Goal: Information Seeking & Learning: Learn about a topic

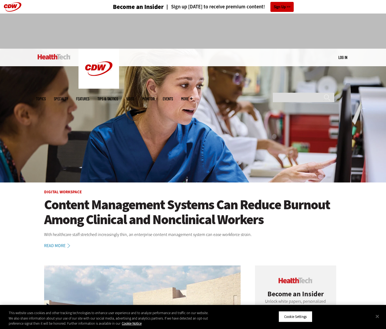
click at [341, 62] on div "MENU Log in Mobile menu Topics Artificial Intelligence Cloud Data Analytics Dat…" at bounding box center [193, 58] width 314 height 18
click at [342, 59] on link "Log in" at bounding box center [342, 57] width 9 height 5
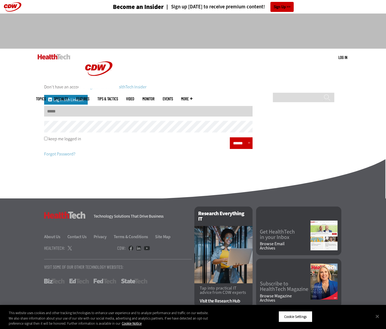
click at [58, 114] on input "Username" at bounding box center [148, 111] width 208 height 11
type input "**********"
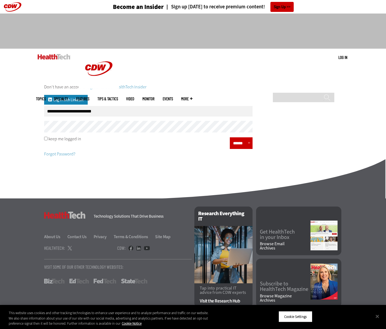
click at [232, 147] on input "******" at bounding box center [239, 143] width 16 height 8
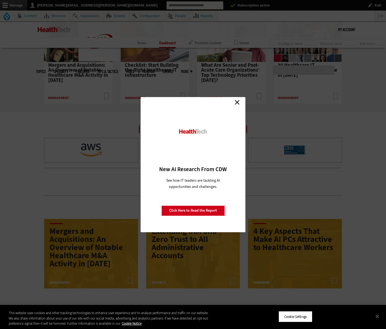
scroll to position [436, 0]
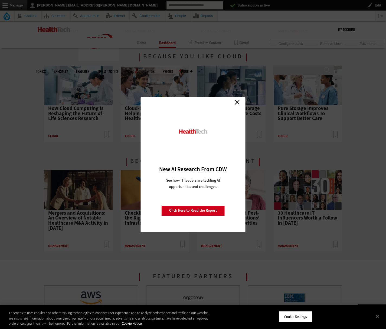
click at [240, 100] on link "Close" at bounding box center [237, 102] width 8 height 8
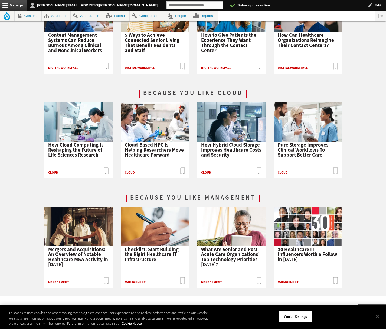
scroll to position [0, 0]
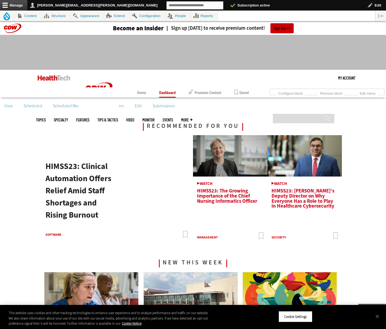
click at [54, 78] on img at bounding box center [54, 77] width 33 height 5
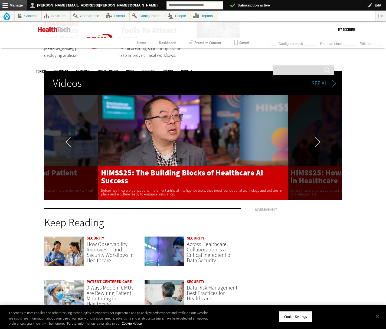
scroll to position [952, 0]
click at [312, 140] on link "Next" at bounding box center [315, 147] width 54 height 105
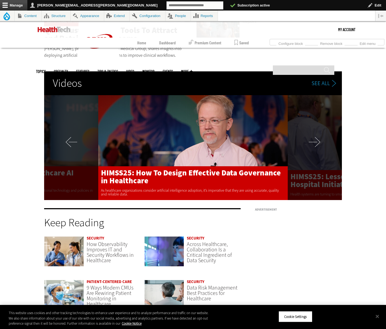
click at [312, 140] on link "Next" at bounding box center [315, 147] width 54 height 105
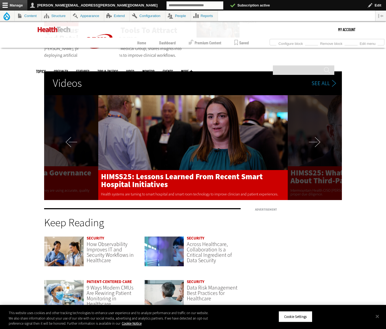
click at [312, 140] on link "Next" at bounding box center [315, 147] width 54 height 105
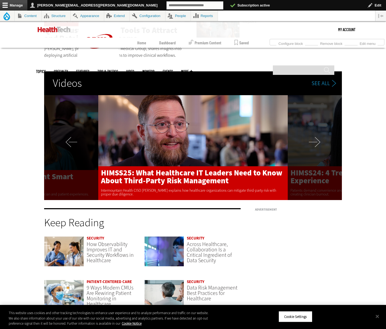
click at [312, 140] on link "Next" at bounding box center [315, 147] width 54 height 105
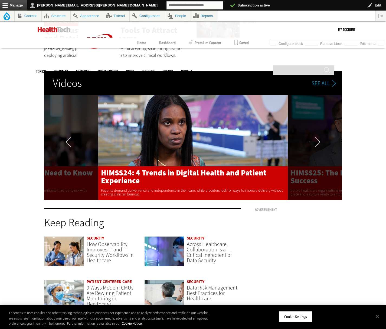
click at [312, 140] on link "Next" at bounding box center [315, 147] width 54 height 105
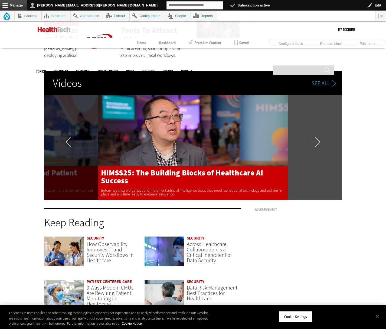
click at [312, 140] on link "Next" at bounding box center [315, 147] width 54 height 105
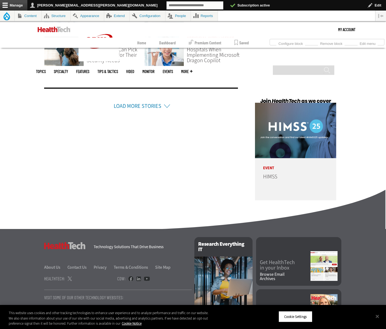
scroll to position [1232, 0]
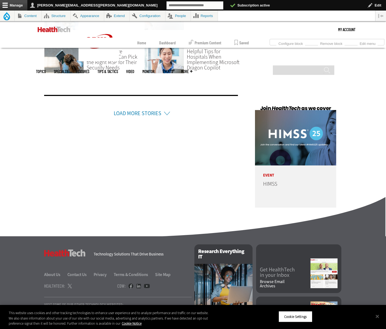
click at [143, 119] on ul "Load More Stories" at bounding box center [142, 104] width 196 height 34
click at [147, 115] on link "Load More Stories" at bounding box center [138, 113] width 48 height 7
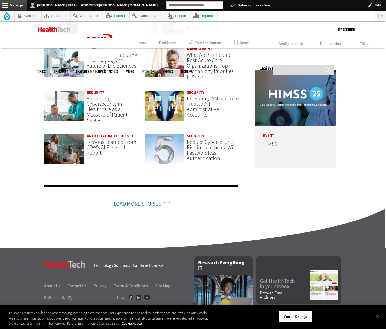
scroll to position [1314, 0]
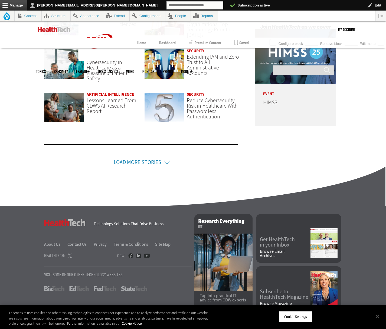
click at [136, 157] on li "Load More Stories" at bounding box center [141, 155] width 194 height 23
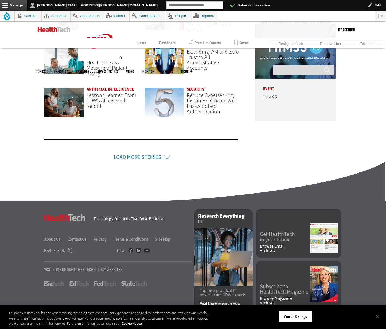
scroll to position [1320, 0]
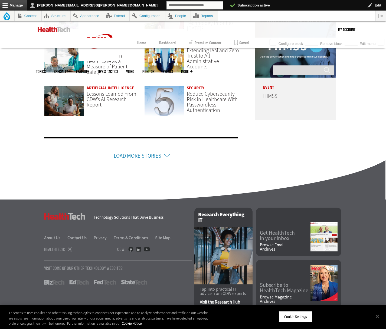
click at [124, 159] on li "Load More Stories" at bounding box center [141, 148] width 194 height 23
click at [122, 155] on link "Load More Stories" at bounding box center [138, 155] width 48 height 7
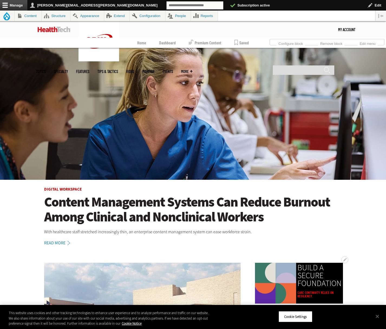
scroll to position [0, 0]
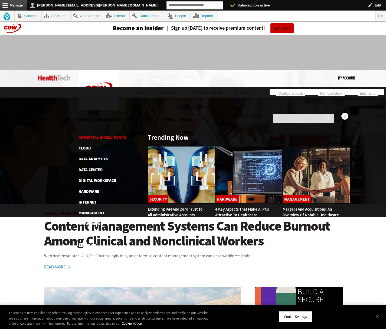
click at [91, 135] on link "Artificial Intelligence" at bounding box center [101, 137] width 47 height 5
click at [90, 146] on link "Cloud" at bounding box center [84, 148] width 12 height 5
click at [96, 156] on link "Data Analytics" at bounding box center [93, 158] width 30 height 5
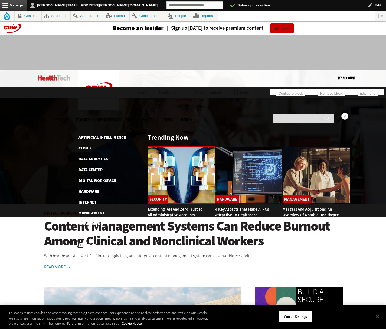
click at [183, 146] on img at bounding box center [181, 174] width 67 height 57
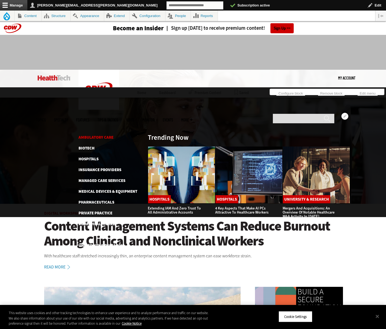
click at [95, 135] on link "Ambulatory Care" at bounding box center [95, 137] width 35 height 5
click at [90, 146] on link "Biotech" at bounding box center [86, 148] width 16 height 5
click at [90, 156] on link "Hospitals" at bounding box center [88, 158] width 20 height 5
click at [89, 118] on link "Features" at bounding box center [82, 120] width 13 height 4
click at [118, 118] on link "Tips & Tactics" at bounding box center [107, 120] width 21 height 4
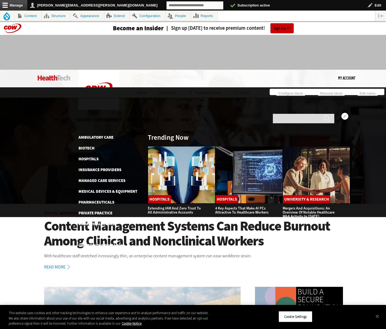
click at [134, 118] on link "Video" at bounding box center [130, 120] width 8 height 4
click at [154, 118] on link "MonITor" at bounding box center [148, 120] width 12 height 4
click at [173, 118] on link "Events" at bounding box center [168, 120] width 10 height 4
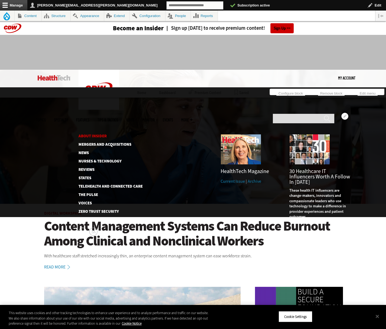
click at [95, 134] on link "About Insider" at bounding box center [105, 136] width 55 height 4
click at [95, 143] on link "Mergers and Acquisitions" at bounding box center [105, 145] width 55 height 4
click at [85, 134] on ul "About Insider Mergers and Acquisitions News Nurses & Technology Reviews States …" at bounding box center [110, 174] width 64 height 80
click at [84, 151] on link "News" at bounding box center [105, 153] width 55 height 4
click at [97, 159] on link "Nurses & Technology" at bounding box center [105, 161] width 55 height 4
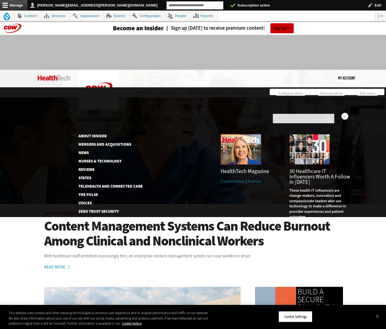
click at [232, 134] on img at bounding box center [240, 149] width 41 height 31
click at [89, 134] on link "About Insider" at bounding box center [105, 136] width 55 height 4
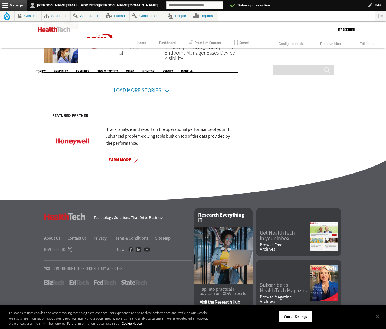
scroll to position [407, 0]
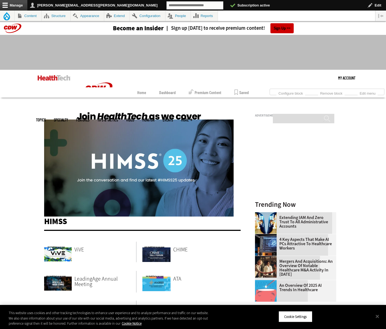
click at [157, 154] on img at bounding box center [138, 163] width 189 height 107
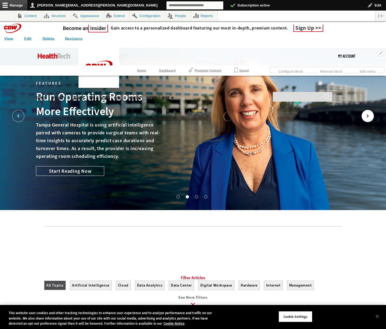
click at [367, 115] on icon "Next" at bounding box center [367, 116] width 1 height 3
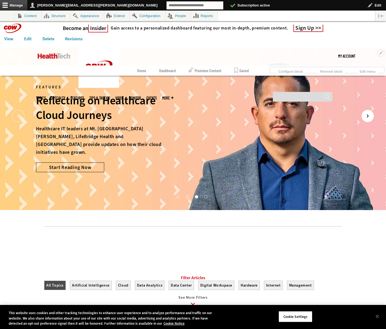
click at [367, 115] on icon "Next" at bounding box center [367, 116] width 1 height 3
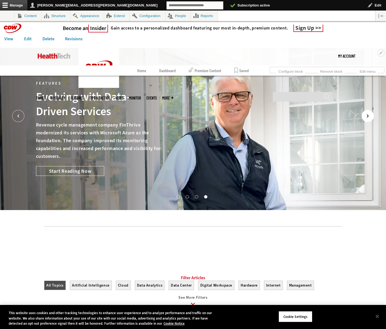
click at [367, 115] on icon "Next" at bounding box center [367, 116] width 1 height 3
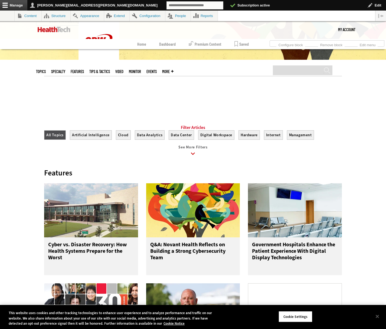
scroll to position [149, 0]
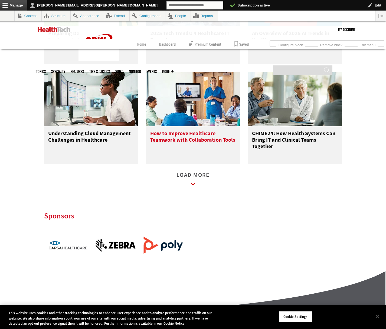
scroll to position [603, 0]
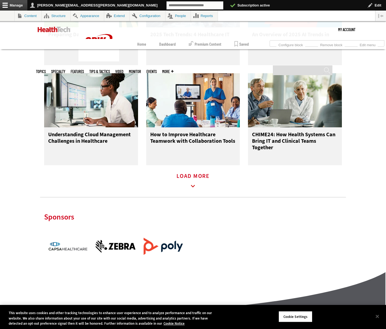
click at [191, 178] on link "Load More" at bounding box center [192, 181] width 33 height 15
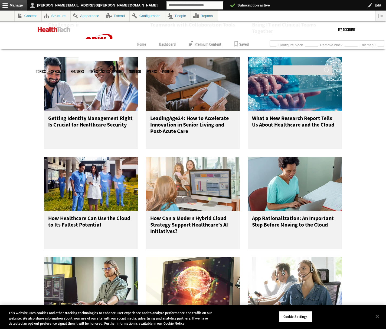
scroll to position [845, 0]
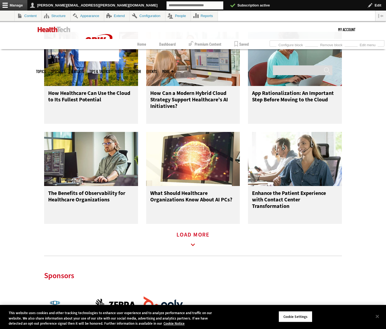
click at [200, 238] on link "Load More" at bounding box center [192, 240] width 33 height 15
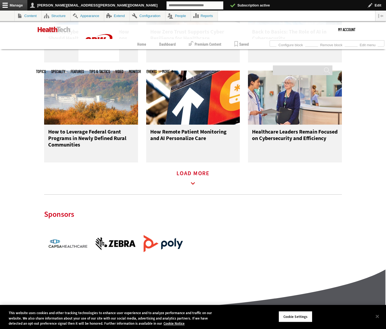
scroll to position [1214, 0]
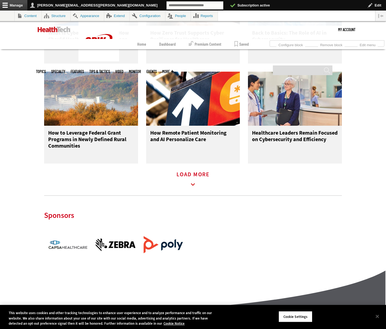
click at [191, 181] on link "Load More" at bounding box center [192, 180] width 33 height 15
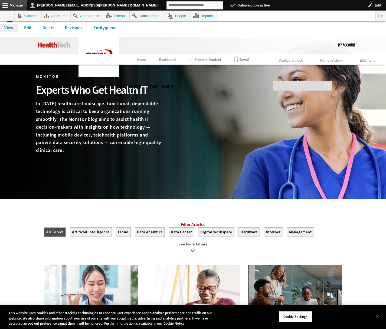
scroll to position [0, 0]
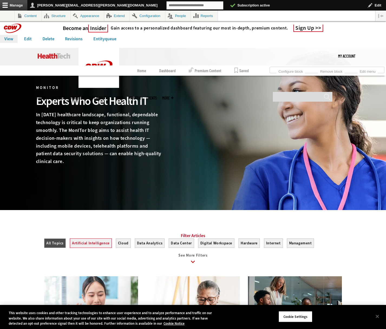
click at [79, 248] on button "Artificial Intelligence" at bounding box center [91, 243] width 42 height 9
click at [121, 248] on button "Cloud" at bounding box center [123, 243] width 15 height 9
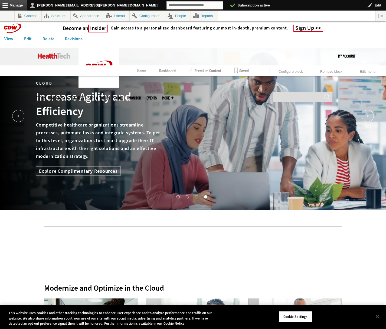
scroll to position [1, 0]
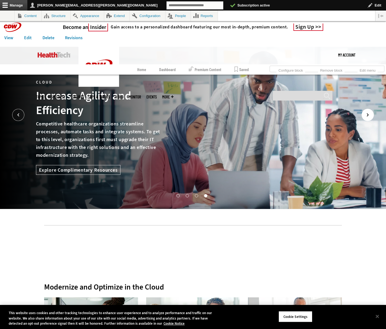
click at [365, 119] on icon "Next" at bounding box center [367, 115] width 12 height 12
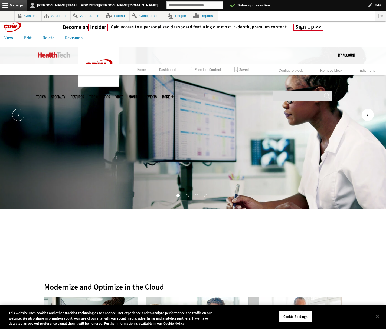
click at [365, 115] on icon "Next" at bounding box center [367, 115] width 12 height 12
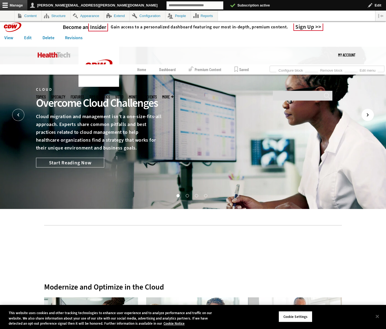
click at [365, 115] on icon "Next" at bounding box center [367, 115] width 12 height 12
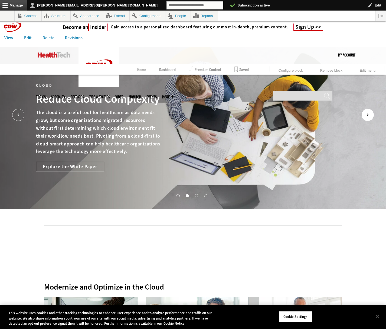
click at [365, 115] on icon "Next" at bounding box center [367, 115] width 12 height 12
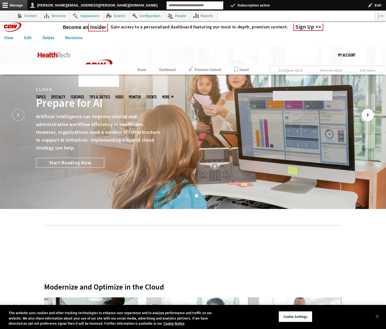
click at [365, 115] on icon "Next" at bounding box center [367, 115] width 12 height 12
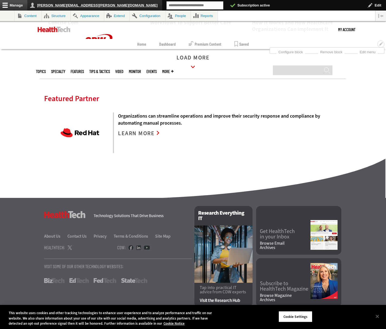
scroll to position [1185, 0]
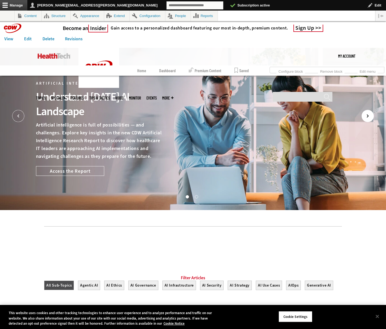
click at [366, 114] on icon "Next" at bounding box center [367, 116] width 12 height 12
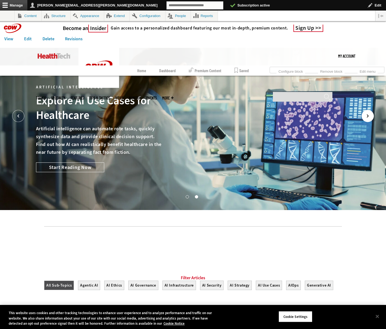
click at [366, 114] on icon "Next" at bounding box center [367, 116] width 12 height 12
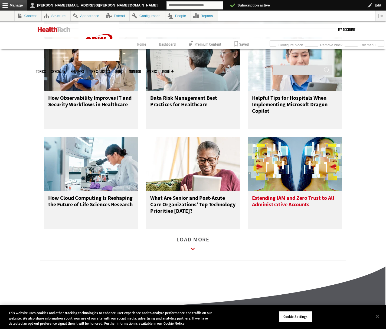
scroll to position [722, 0]
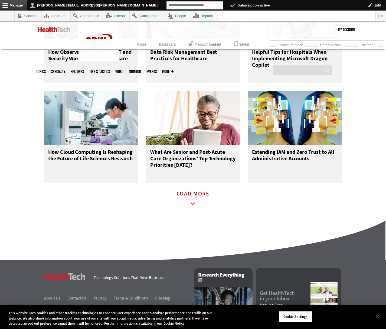
click at [202, 197] on link "Load More" at bounding box center [192, 199] width 33 height 15
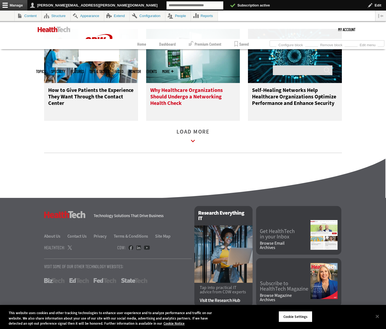
scroll to position [1089, 0]
click at [190, 130] on link "Load More" at bounding box center [192, 137] width 33 height 15
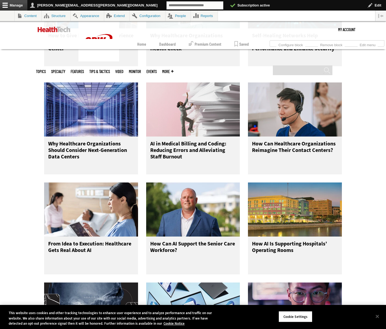
scroll to position [1397, 0]
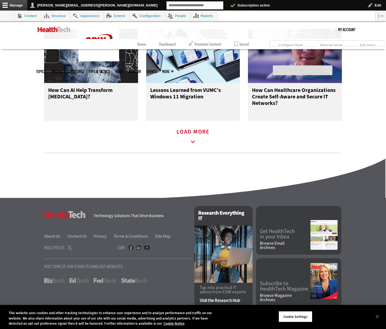
click at [194, 131] on link "Load More" at bounding box center [192, 137] width 33 height 15
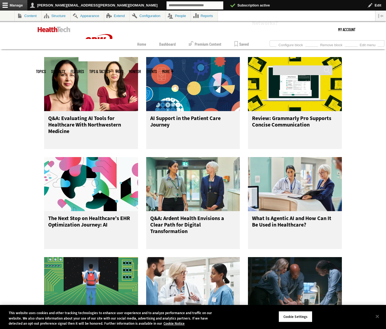
scroll to position [1672, 0]
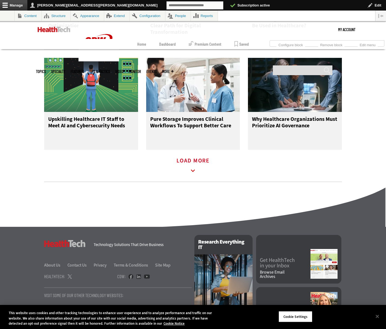
click at [203, 167] on link "Load More" at bounding box center [192, 166] width 33 height 15
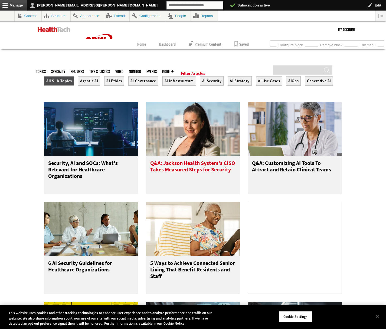
scroll to position [205, 0]
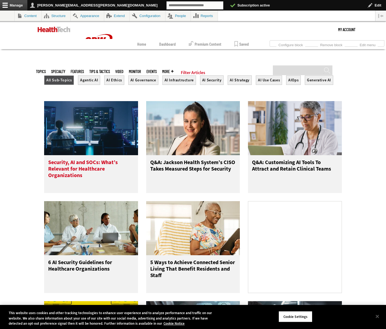
click at [112, 136] on img at bounding box center [91, 128] width 94 height 54
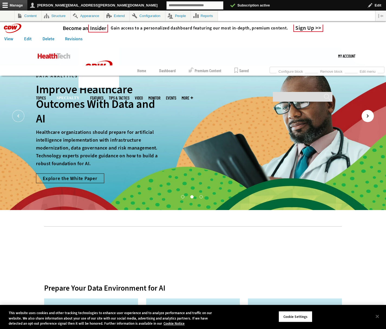
click at [366, 117] on icon "Next" at bounding box center [367, 116] width 12 height 12
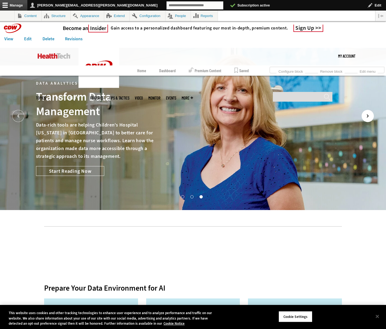
click at [366, 117] on icon "Next" at bounding box center [367, 116] width 12 height 12
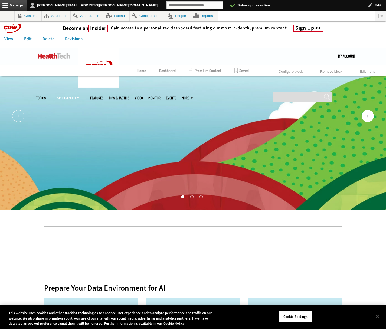
click at [366, 117] on icon "Next" at bounding box center [367, 116] width 12 height 12
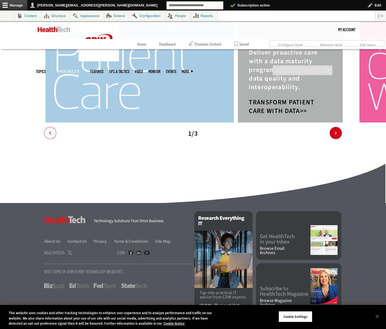
scroll to position [1129, 0]
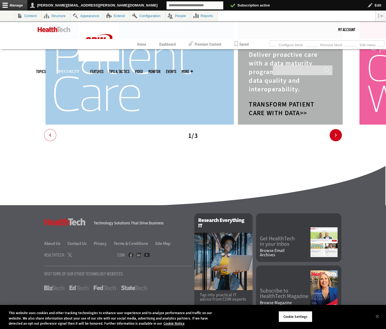
click at [338, 137] on icon "Next" at bounding box center [335, 135] width 12 height 12
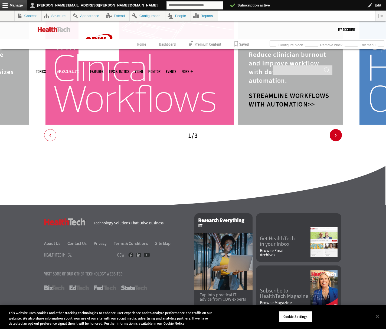
click at [338, 137] on icon "Next" at bounding box center [335, 135] width 12 height 12
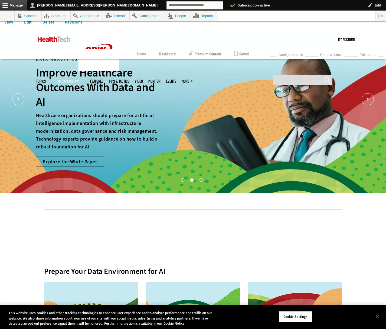
scroll to position [0, 0]
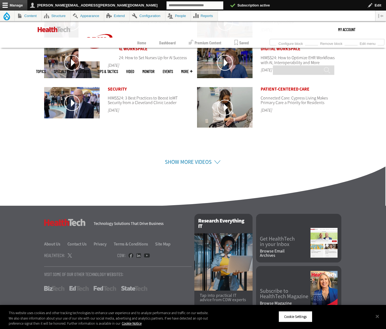
scroll to position [294, 0]
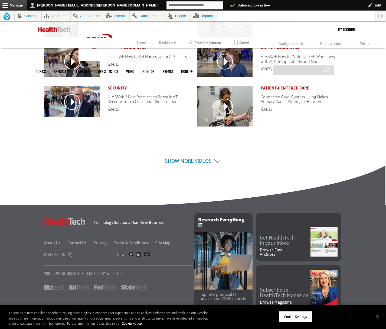
click at [185, 160] on link "Show More Videos" at bounding box center [188, 160] width 47 height 7
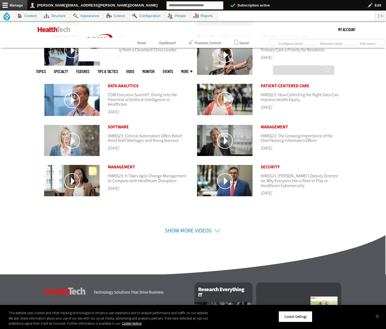
scroll to position [342, 0]
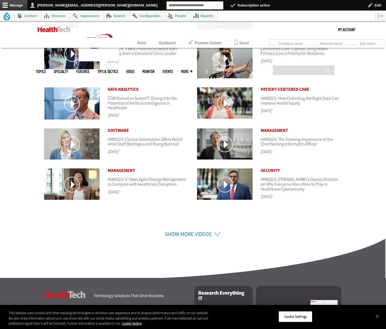
click at [203, 237] on link "Show More Videos" at bounding box center [188, 234] width 47 height 7
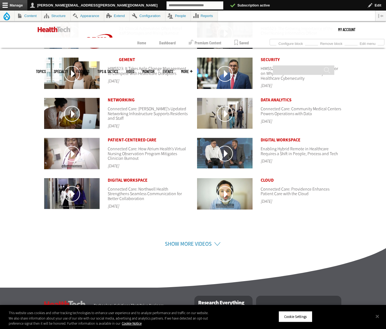
scroll to position [454, 0]
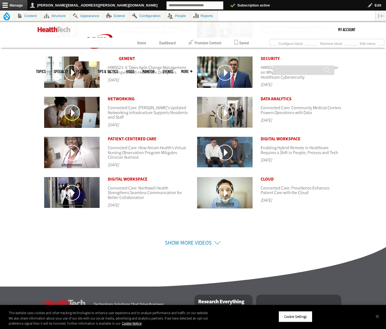
click at [183, 242] on link "Show More Videos" at bounding box center [188, 242] width 47 height 7
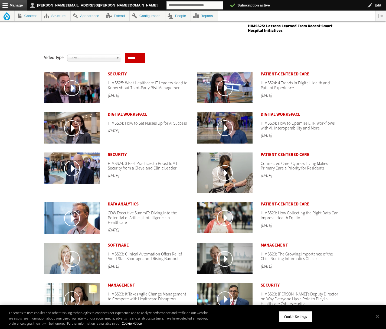
scroll to position [0, 0]
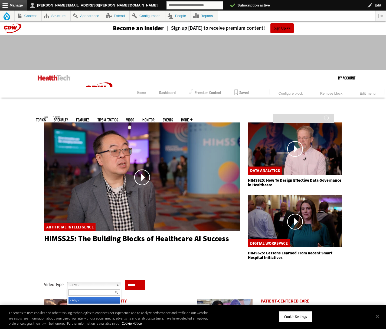
click at [107, 282] on span "- Any -" at bounding box center [92, 285] width 44 height 6
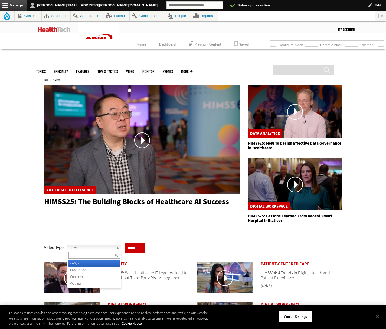
scroll to position [50, 0]
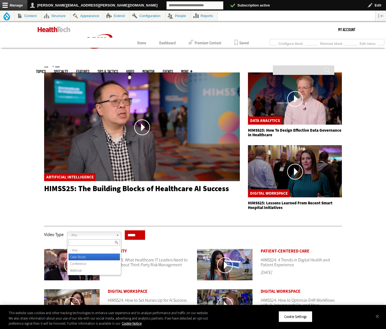
click at [104, 255] on li "Case Study" at bounding box center [93, 257] width 51 height 7
select select "****"
click at [133, 233] on input "*****" at bounding box center [135, 234] width 20 height 9
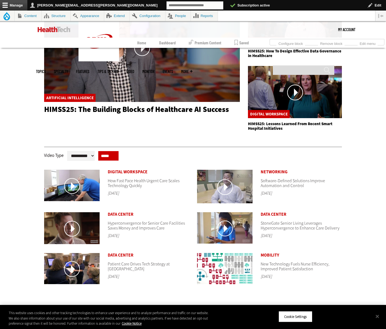
scroll to position [131, 0]
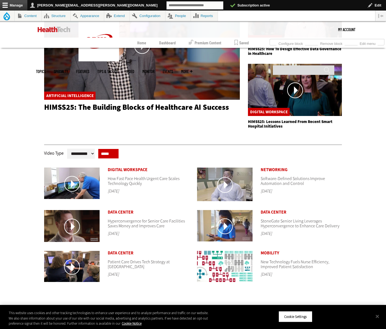
click at [69, 181] on link at bounding box center [71, 184] width 55 height 32
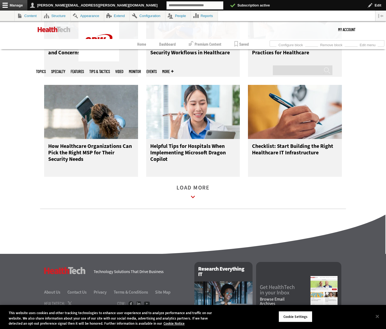
scroll to position [652, 0]
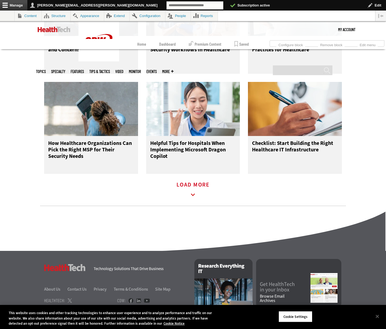
click at [193, 194] on icon at bounding box center [193, 195] width 12 height 12
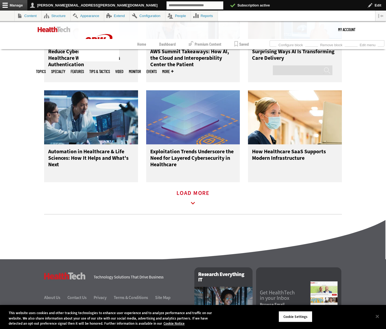
scroll to position [943, 0]
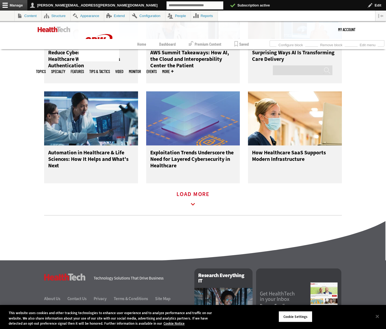
click at [190, 197] on link "Load More" at bounding box center [192, 199] width 33 height 15
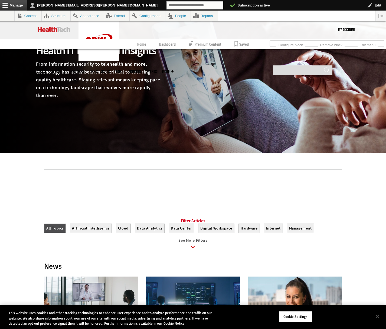
scroll to position [58, 0]
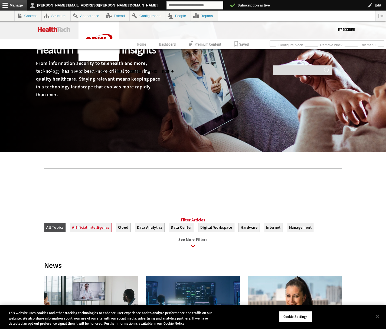
click at [87, 229] on button "Artificial Intelligence" at bounding box center [91, 227] width 42 height 9
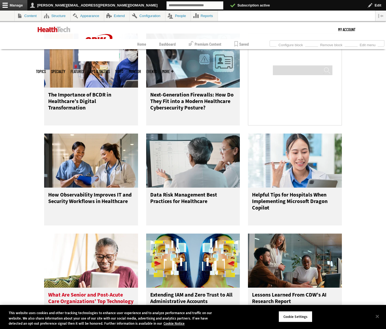
scroll to position [52, 0]
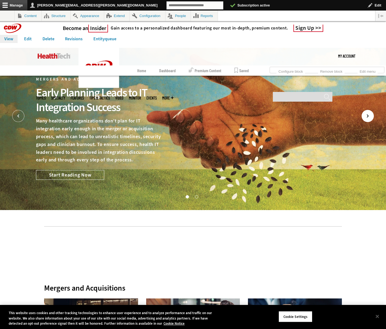
click at [366, 116] on icon "Next" at bounding box center [367, 116] width 12 height 12
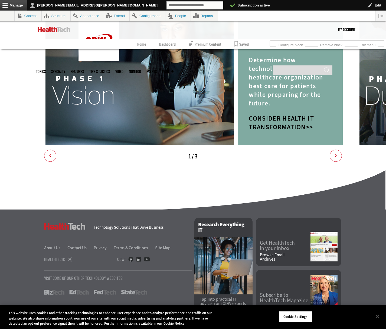
scroll to position [868, 0]
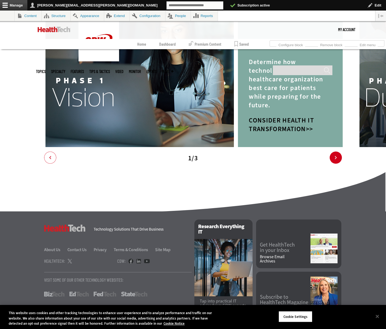
click at [338, 156] on icon "Next" at bounding box center [335, 158] width 12 height 12
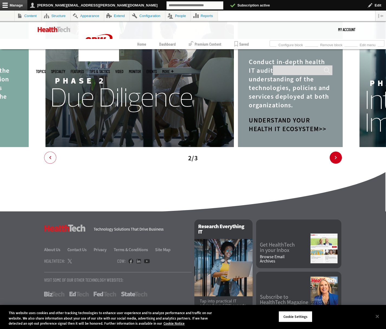
click at [337, 156] on icon "Next" at bounding box center [335, 158] width 12 height 12
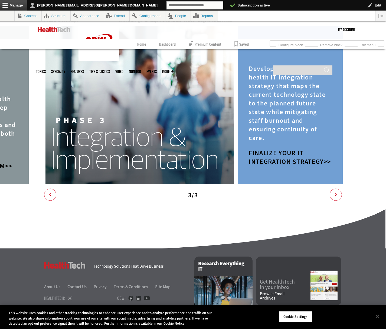
scroll to position [868, 0]
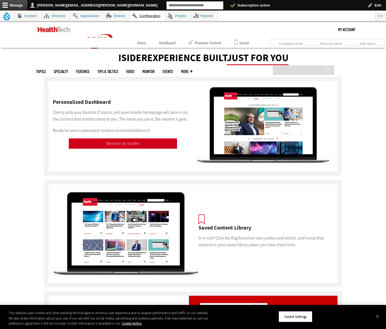
scroll to position [66, 0]
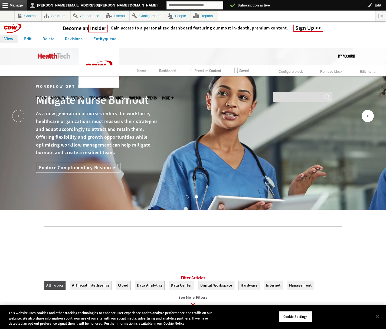
click at [363, 118] on icon "Next" at bounding box center [367, 116] width 12 height 12
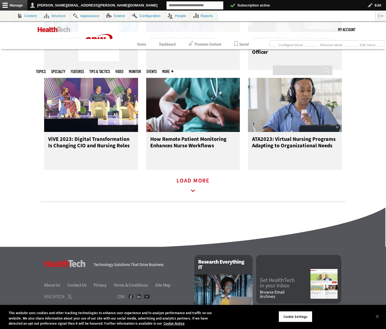
scroll to position [657, 0]
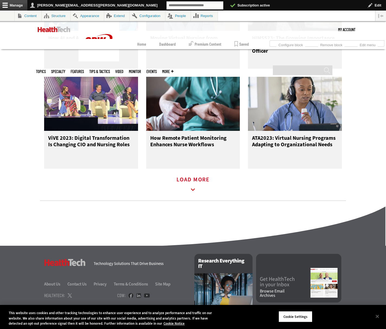
click at [193, 190] on icon at bounding box center [193, 190] width 12 height 12
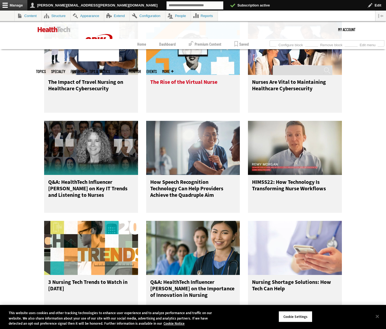
scroll to position [899, 0]
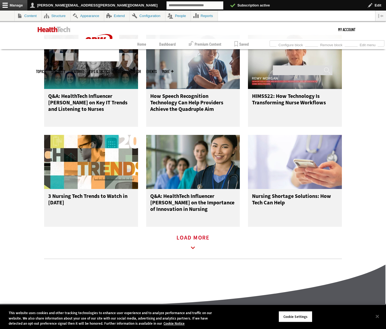
click at [193, 243] on link "Load More" at bounding box center [192, 243] width 33 height 15
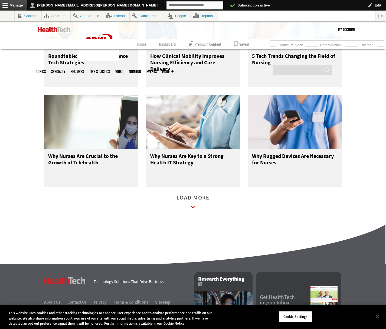
scroll to position [1270, 0]
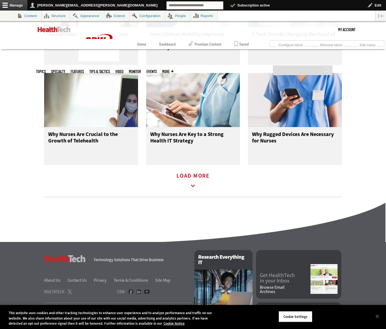
click at [185, 180] on link "Load More" at bounding box center [192, 181] width 33 height 15
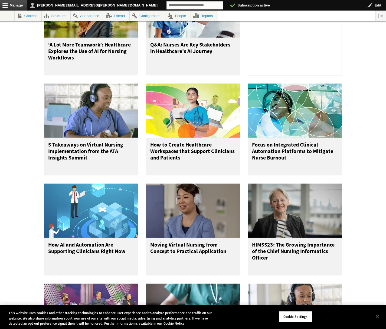
scroll to position [0, 0]
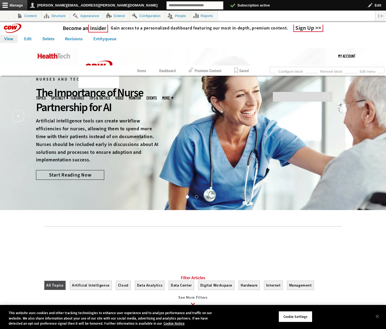
click at [85, 181] on div "Nurses and Technology The Importance of Nurse Partnership for AI Artificial int…" at bounding box center [193, 129] width 314 height 162
click at [85, 177] on link "Start Reading Now" at bounding box center [70, 175] width 68 height 10
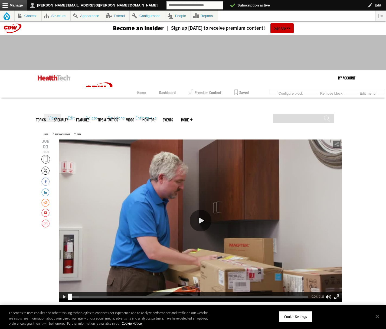
click at [193, 210] on div "Play or Pause Video" at bounding box center [201, 221] width 22 height 22
click at [196, 215] on div "Play or Pause Video" at bounding box center [201, 221] width 22 height 22
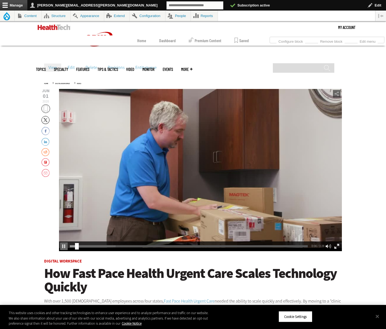
scroll to position [50, 0]
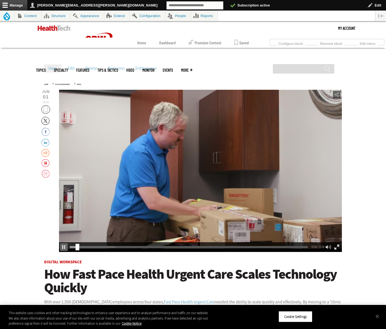
click at [194, 193] on div "Video viewer" at bounding box center [200, 171] width 283 height 162
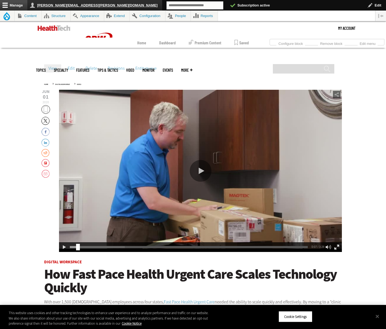
scroll to position [49, 0]
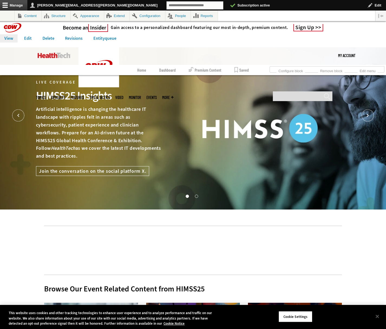
scroll to position [1, 0]
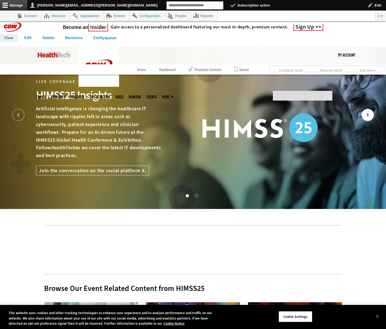
click at [364, 115] on icon "Next" at bounding box center [367, 115] width 12 height 12
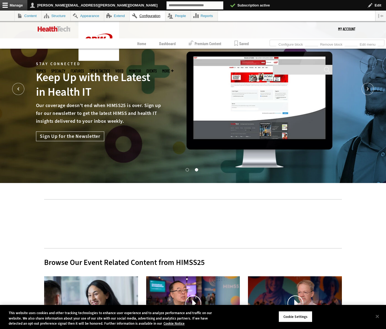
scroll to position [0, 0]
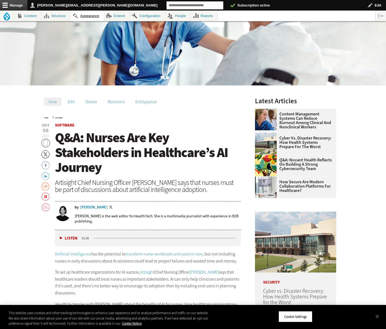
scroll to position [31, 0]
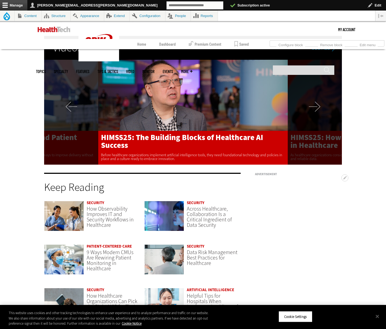
scroll to position [1270, 0]
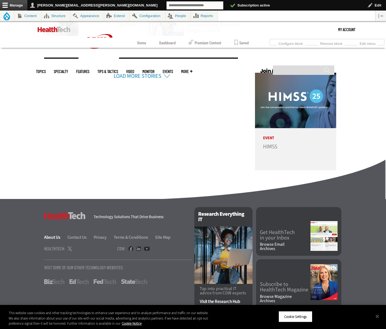
click at [52, 238] on link "About Us" at bounding box center [55, 238] width 22 height 6
click at [75, 239] on link "Contact Us" at bounding box center [79, 238] width 25 height 6
click at [100, 235] on link "Privacy" at bounding box center [103, 238] width 19 height 6
click at [125, 236] on link "Terms & Conditions" at bounding box center [134, 238] width 41 height 6
click at [158, 235] on link "Site Map" at bounding box center [162, 238] width 15 height 6
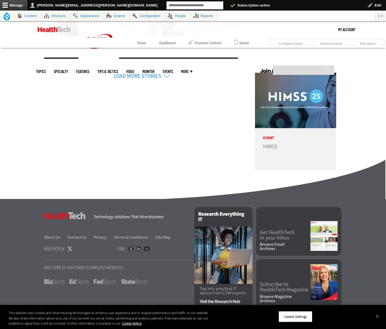
click at [70, 247] on link at bounding box center [70, 248] width 4 height 5
click at [129, 248] on link at bounding box center [130, 248] width 5 height 5
click at [137, 248] on link at bounding box center [138, 248] width 5 height 5
click at [144, 248] on link at bounding box center [147, 248] width 6 height 5
click at [59, 281] on link "BizTech" at bounding box center [54, 281] width 20 height 5
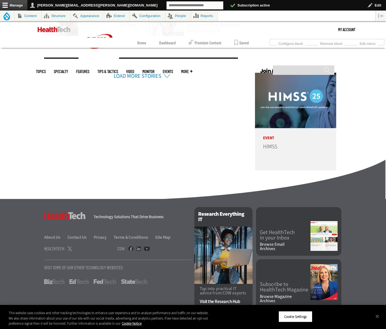
click at [77, 281] on link "EdTech" at bounding box center [78, 281] width 19 height 5
click at [97, 281] on link "FedTech" at bounding box center [105, 281] width 22 height 5
click at [126, 283] on link "StateTech" at bounding box center [134, 281] width 26 height 5
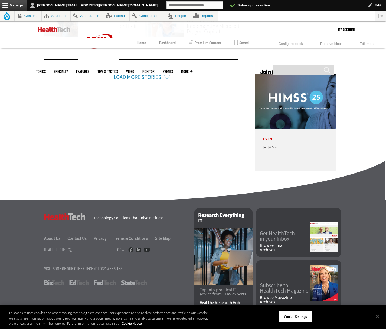
click at [223, 300] on link "Visit the Research Hub" at bounding box center [223, 302] width 47 height 5
click at [263, 243] on link "Browse Email Archives" at bounding box center [285, 247] width 51 height 9
click at [264, 296] on link "Browse Magazine Archives" at bounding box center [285, 300] width 51 height 9
click at [377, 316] on button "Close" at bounding box center [377, 317] width 12 height 12
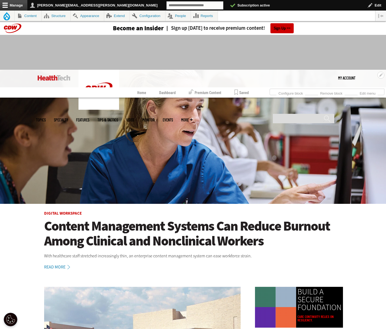
scroll to position [1, 0]
